Goal: Check status: Check status

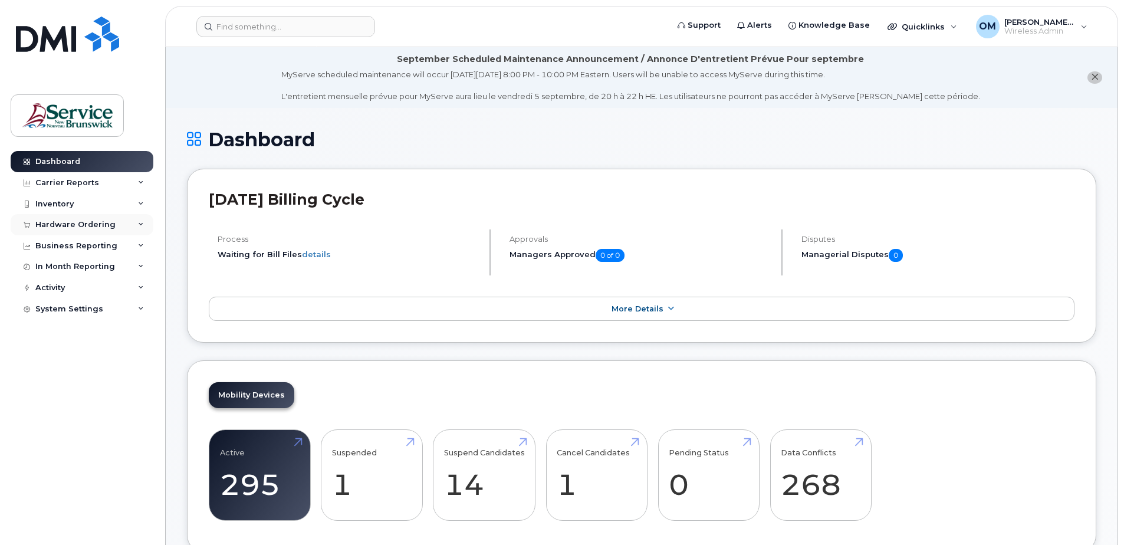
click at [140, 223] on icon at bounding box center [141, 225] width 6 height 6
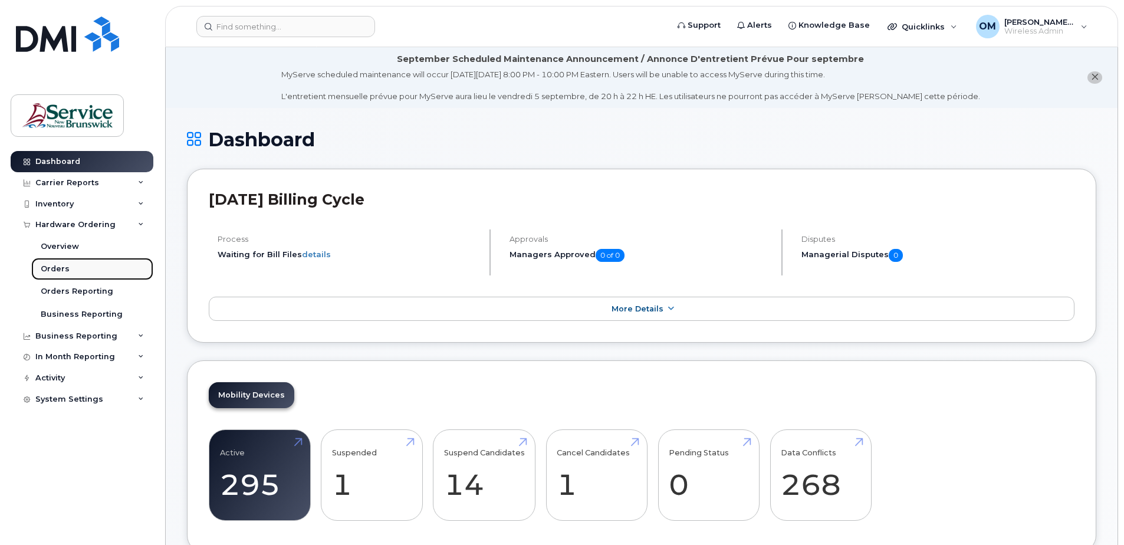
click at [66, 269] on div "Orders" at bounding box center [55, 268] width 29 height 11
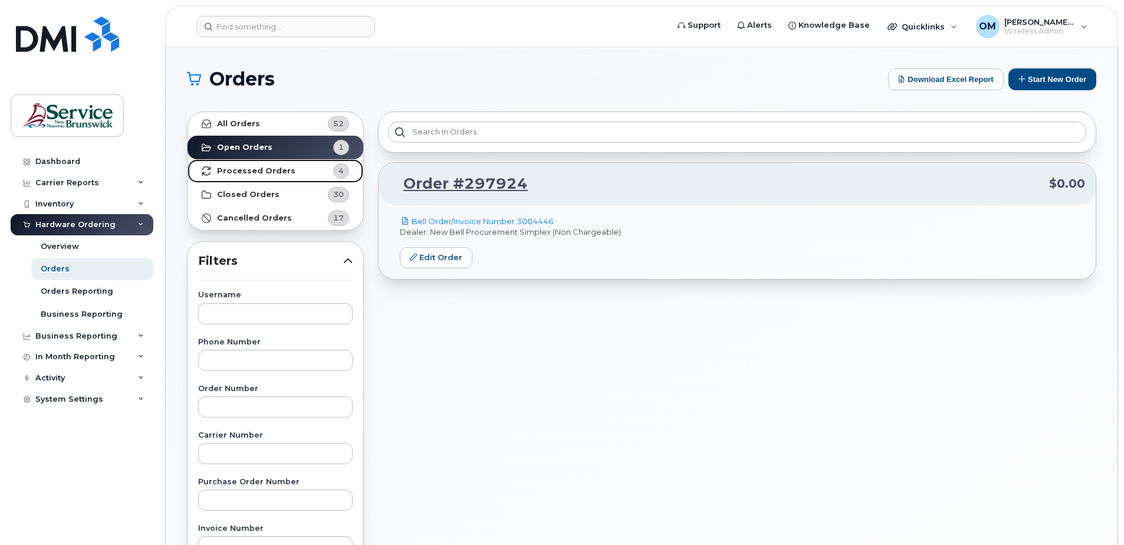
click at [257, 172] on strong "Processed Orders" at bounding box center [256, 170] width 78 height 9
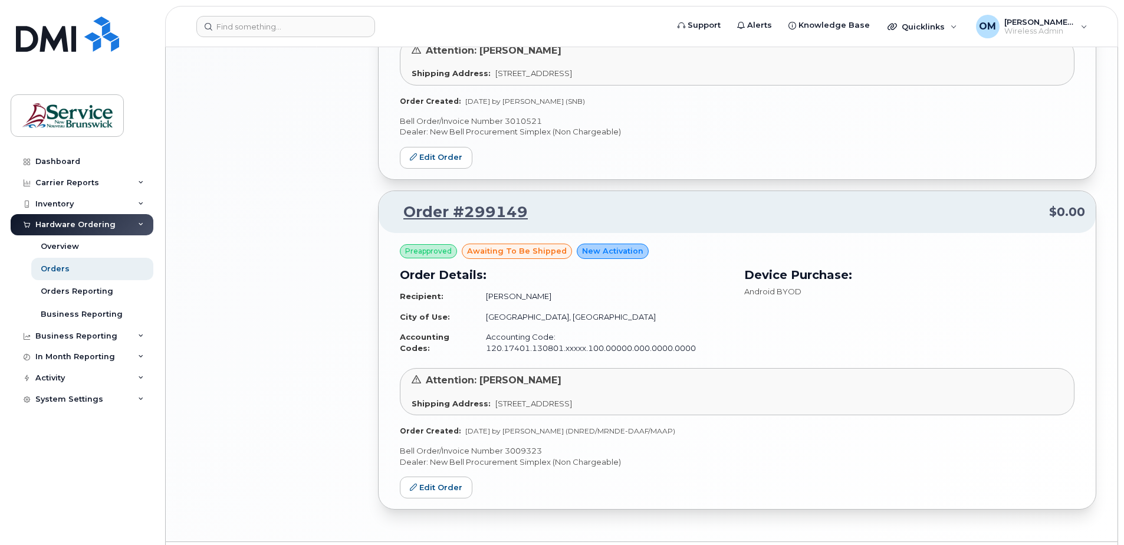
scroll to position [964, 0]
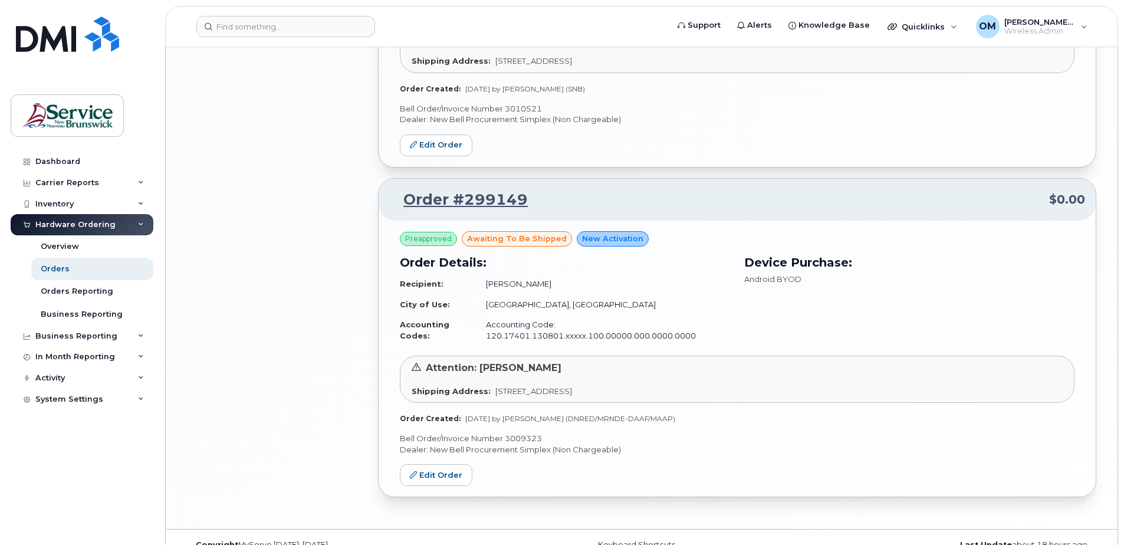
click at [481, 294] on td "Fredericton, New Brunswick" at bounding box center [602, 304] width 255 height 21
click at [487, 386] on div "Shipping Address: 1350 Regent St FREDERICTON NB E3C 2G6 CANADA" at bounding box center [736, 391] width 651 height 11
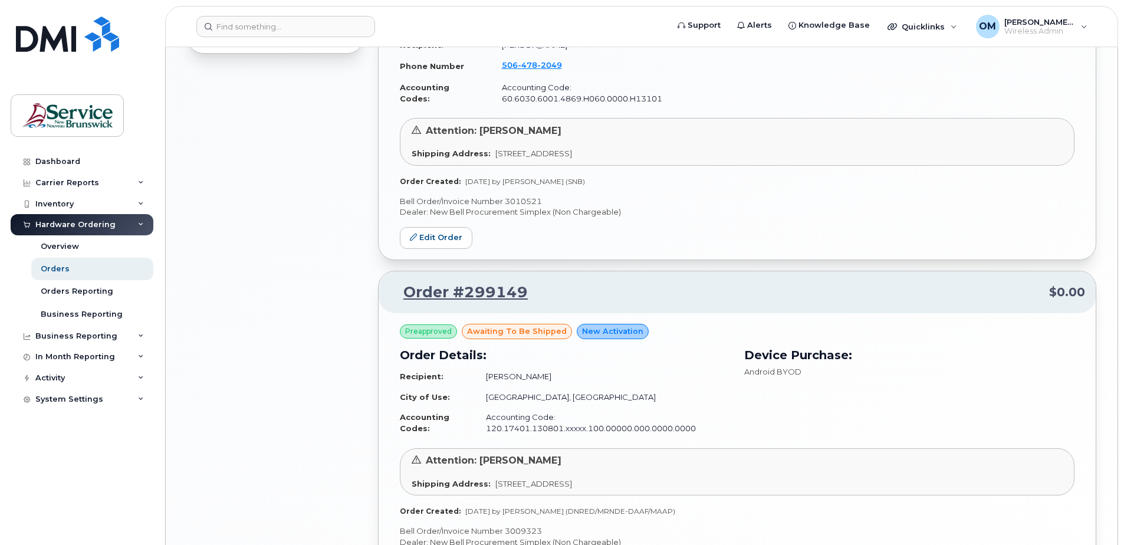
scroll to position [905, 0]
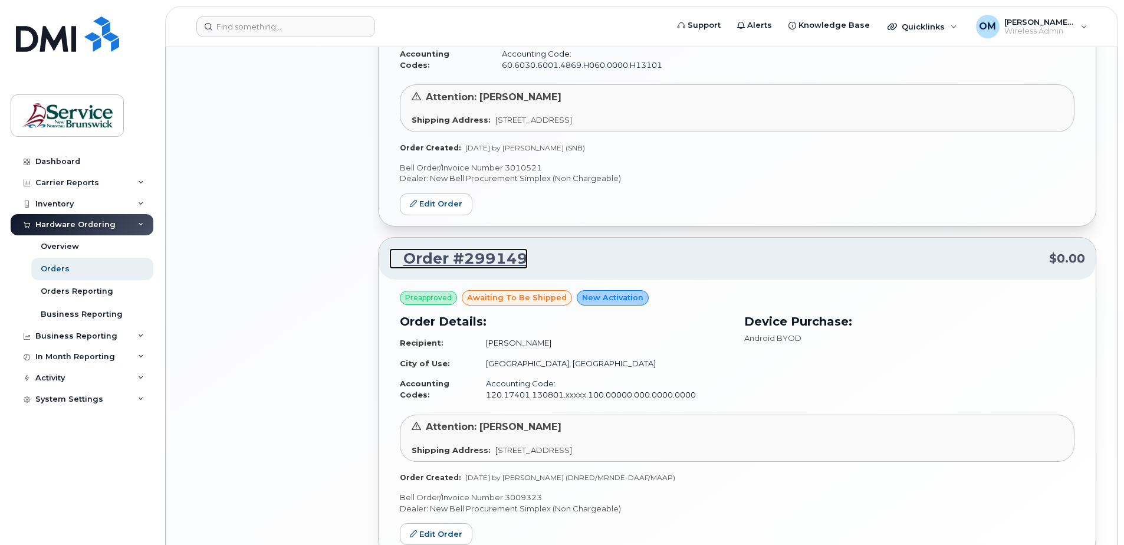
click at [469, 248] on link "Order #299149" at bounding box center [458, 258] width 139 height 21
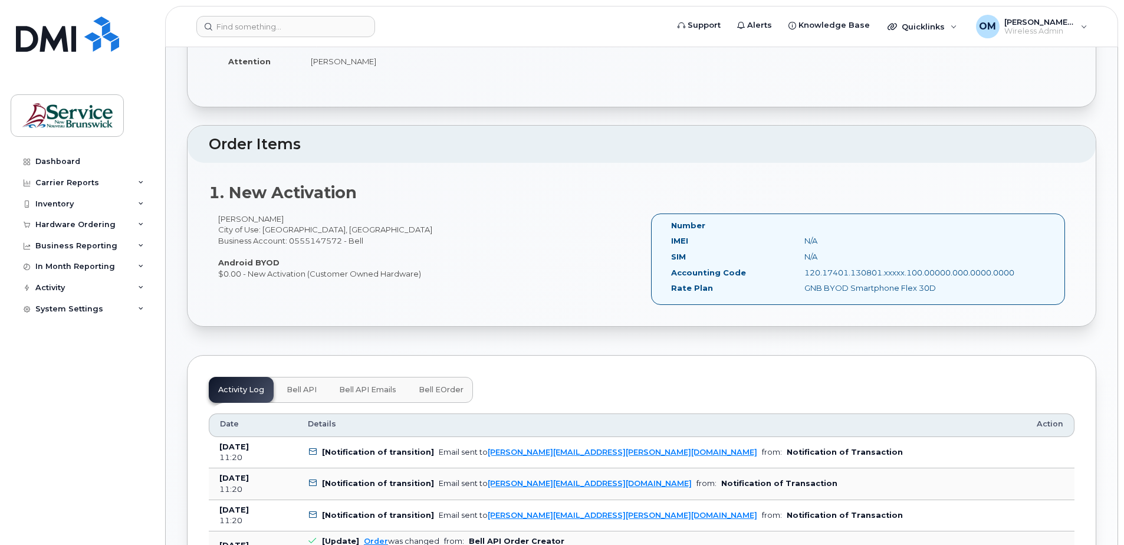
scroll to position [295, 0]
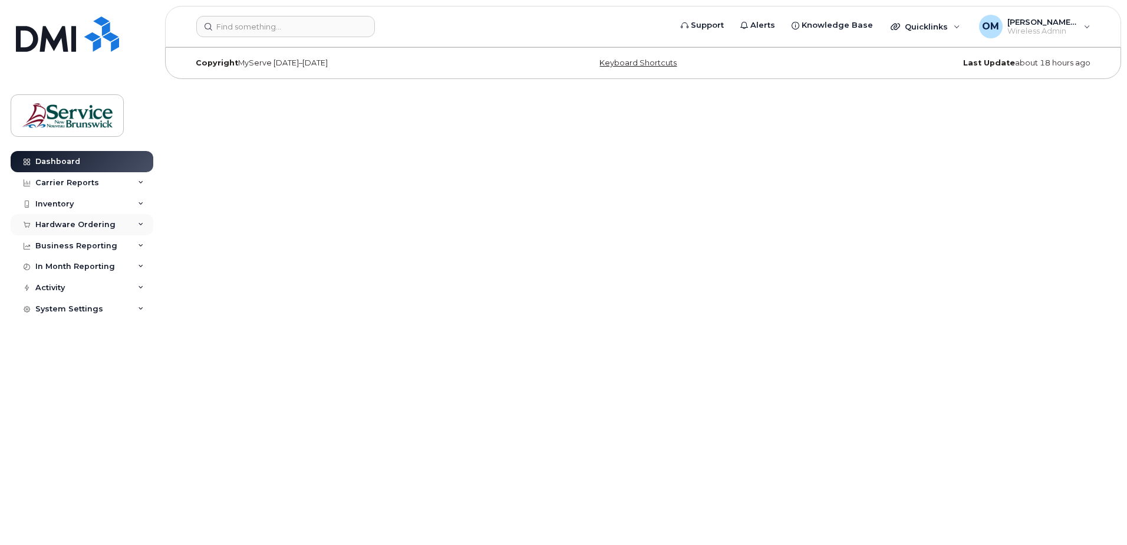
click at [138, 226] on icon at bounding box center [141, 225] width 6 height 6
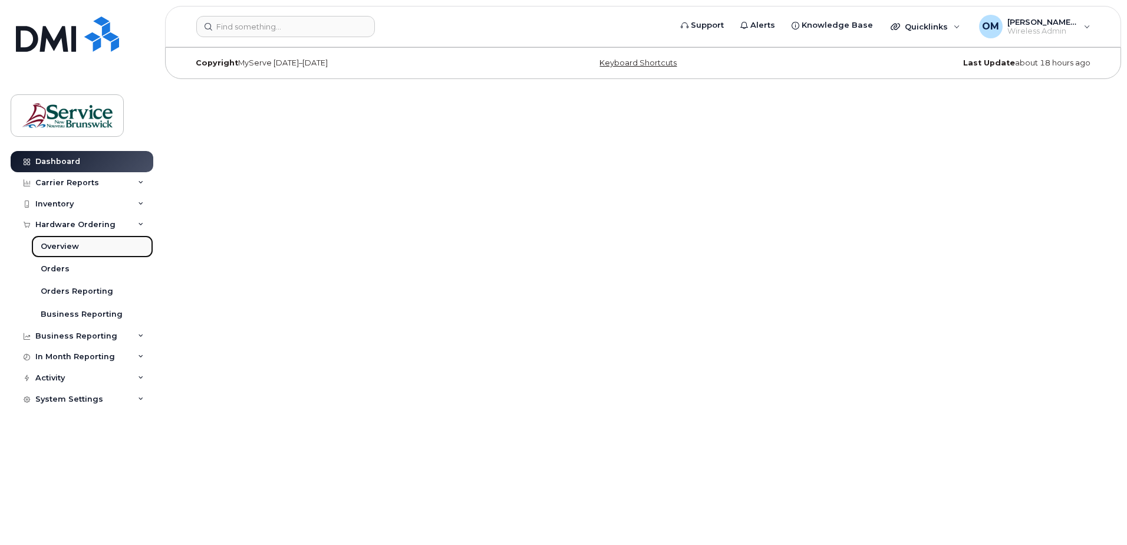
click at [83, 248] on link "Overview" at bounding box center [92, 246] width 122 height 22
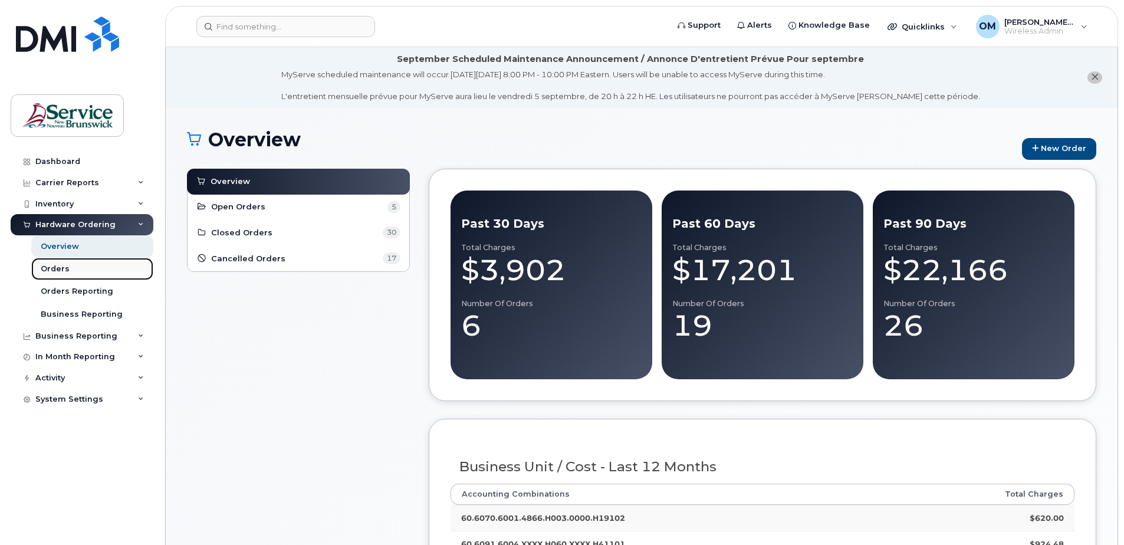
click at [63, 271] on div "Orders" at bounding box center [55, 268] width 29 height 11
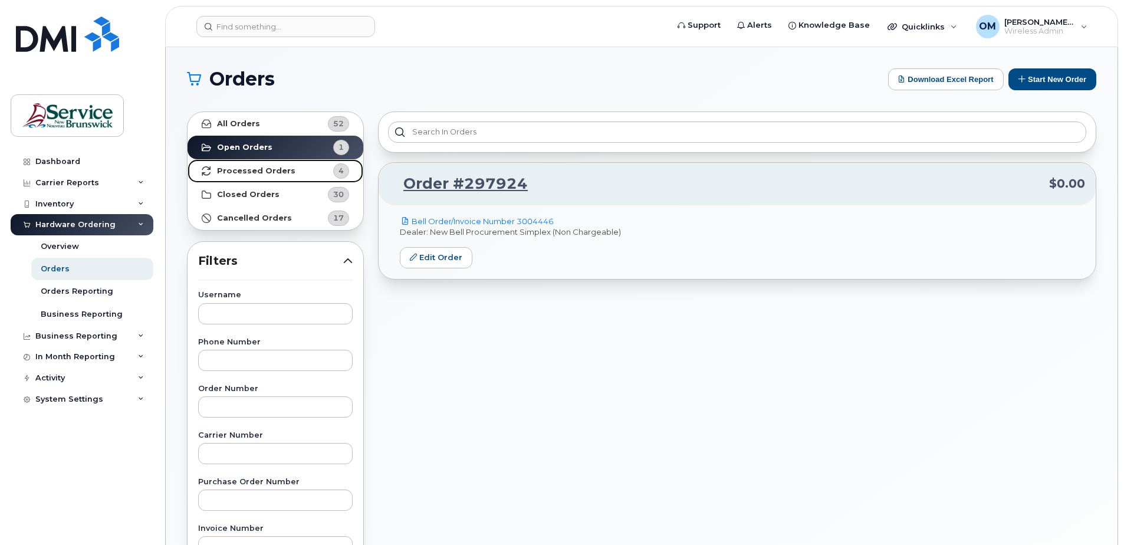
click at [259, 174] on strong "Processed Orders" at bounding box center [256, 170] width 78 height 9
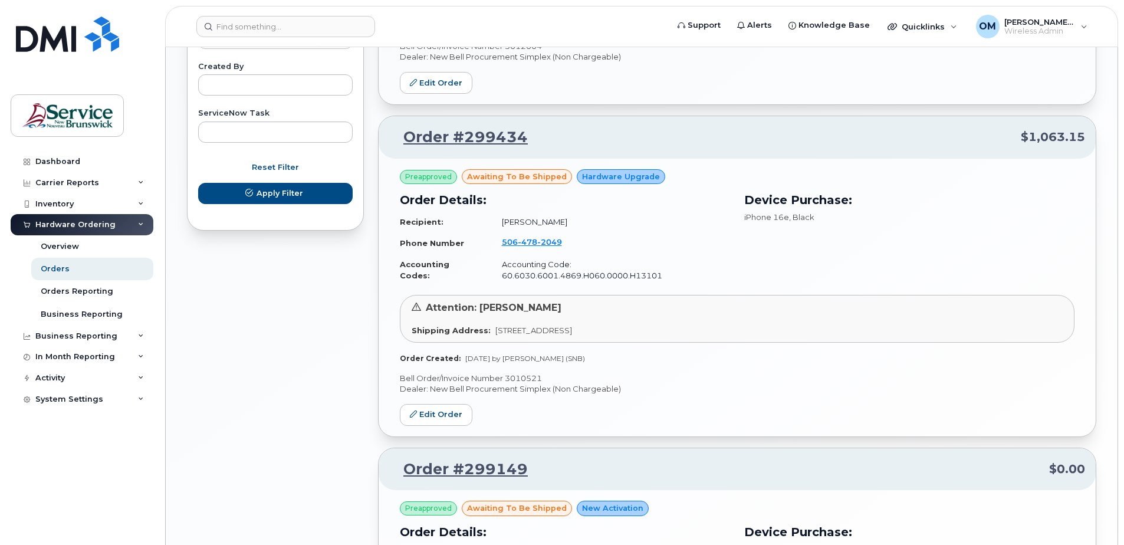
scroll to position [964, 0]
